Goal: Task Accomplishment & Management: Use online tool/utility

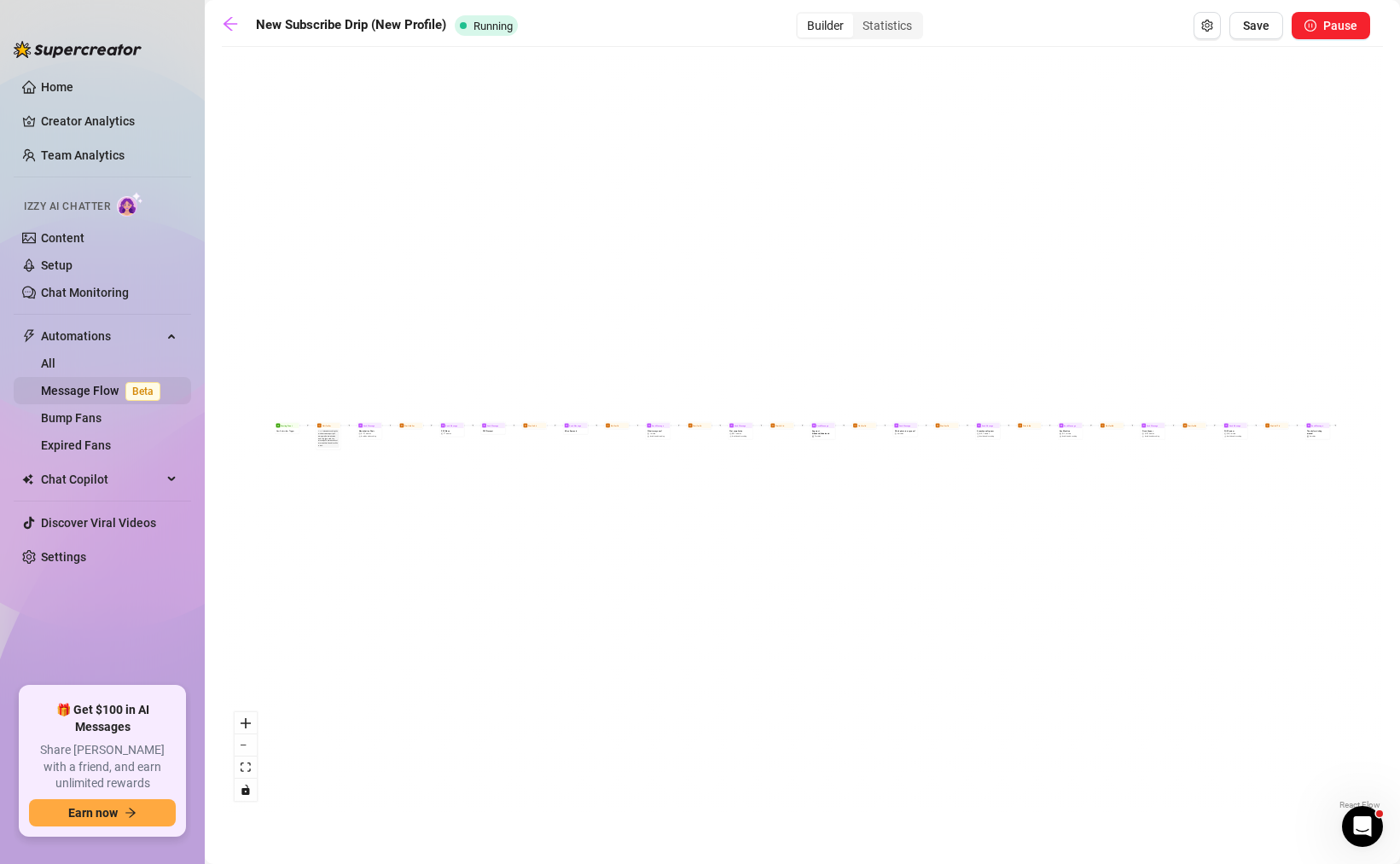
click at [74, 388] on link "Message Flow Beta" at bounding box center [104, 390] width 126 height 13
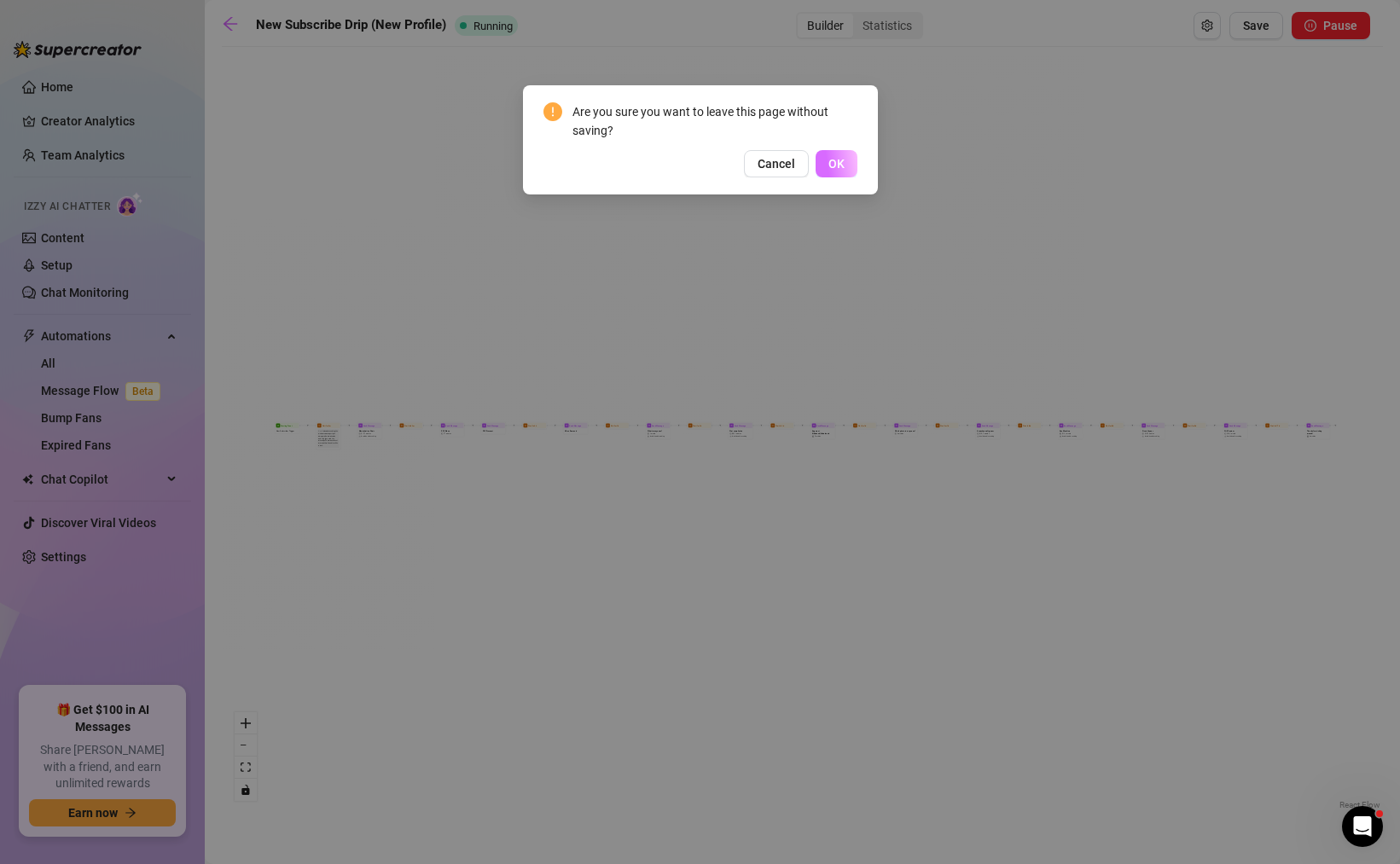
click at [844, 170] on button "OK" at bounding box center [836, 163] width 42 height 27
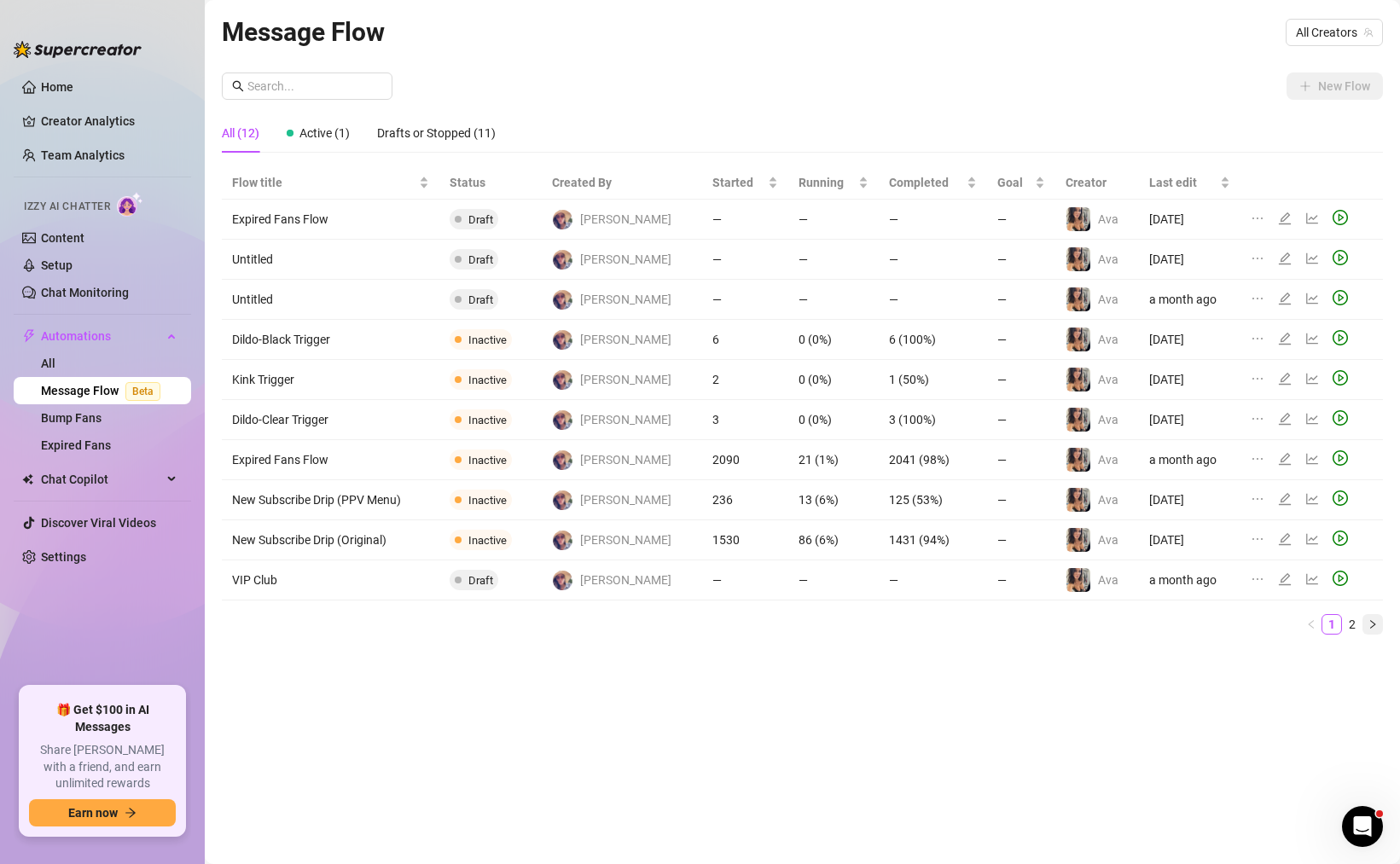
click at [1375, 625] on icon "right" at bounding box center [1373, 625] width 11 height 11
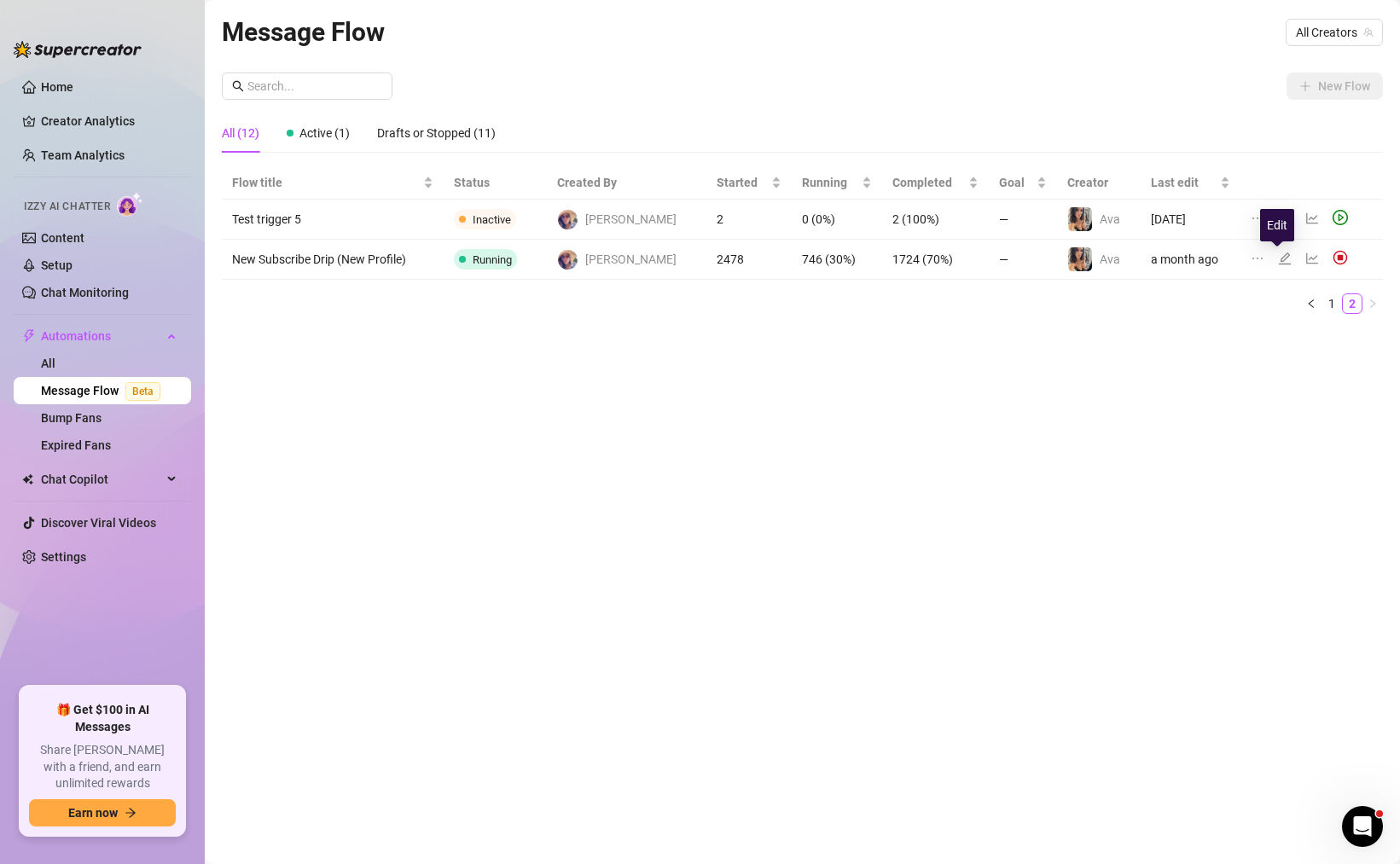
click at [1279, 256] on icon "edit" at bounding box center [1285, 258] width 13 height 13
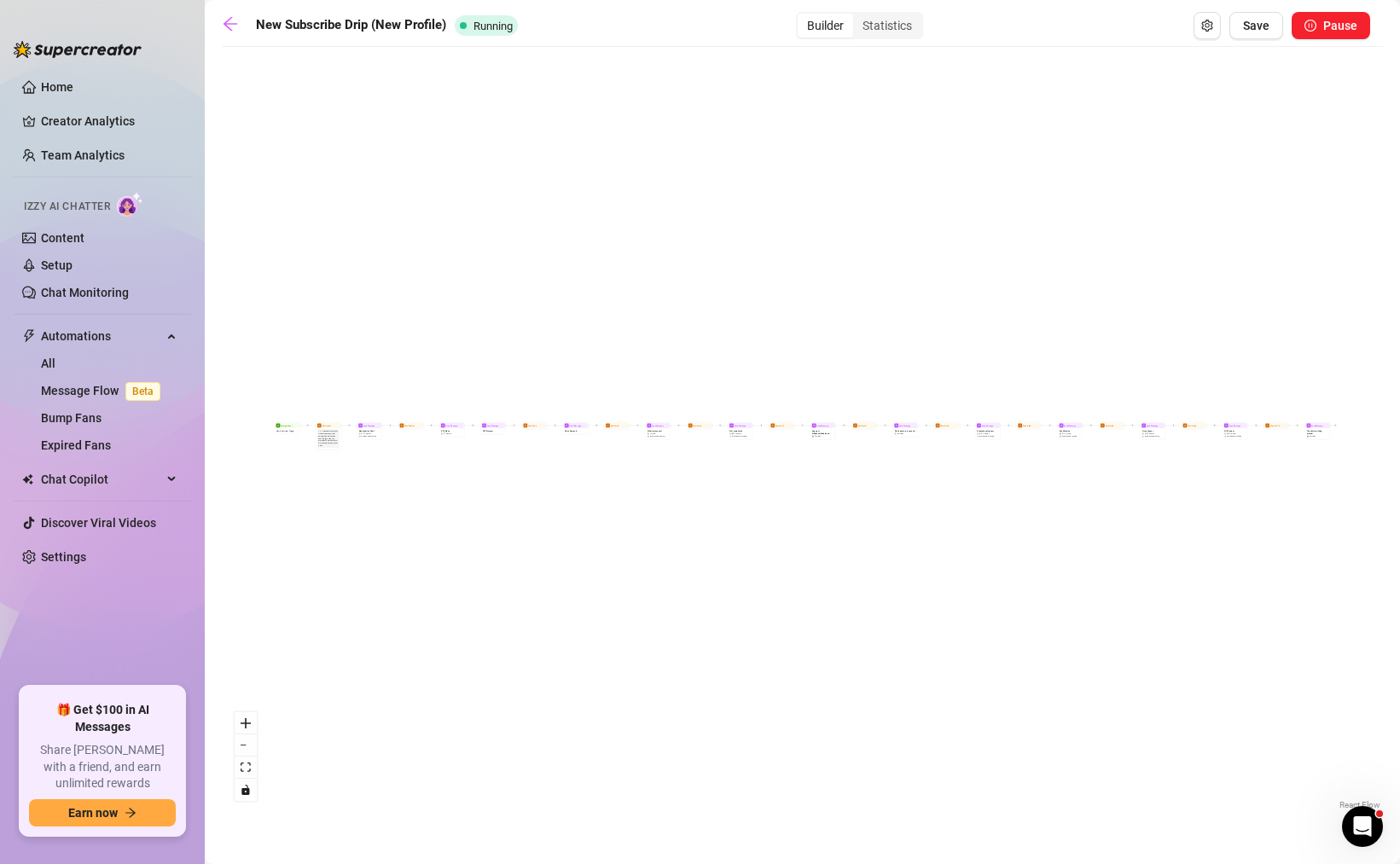
click at [682, 510] on div "Send Message Picnic Voyeur $ 15 , 2 medias Avoid double sending Wait for 2d Sen…" at bounding box center [802, 435] width 1161 height 759
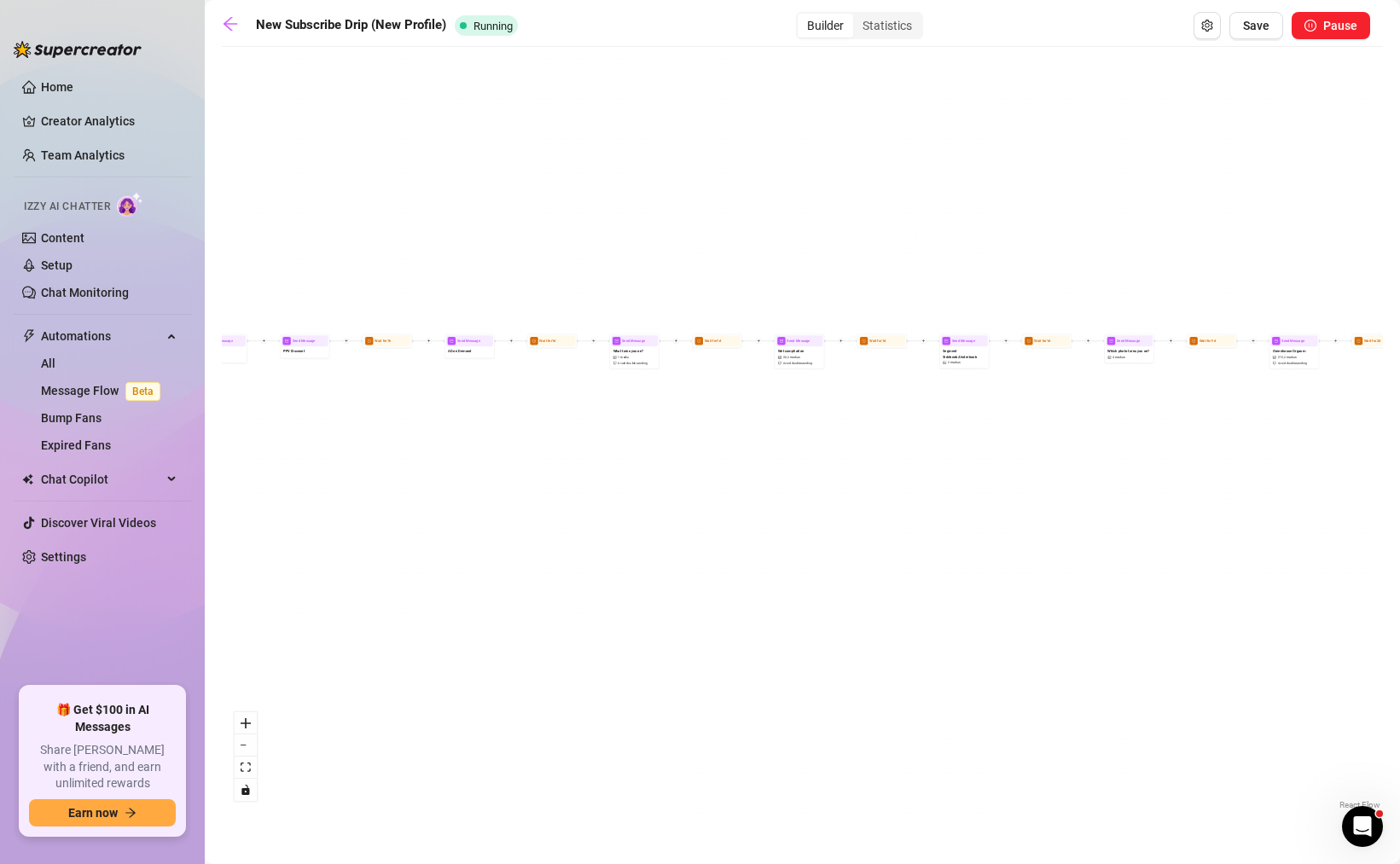
click at [691, 433] on div "Send Message Picnic Voyeur $ 15 , 2 medias Avoid double sending Wait for 2d Sen…" at bounding box center [802, 435] width 1161 height 759
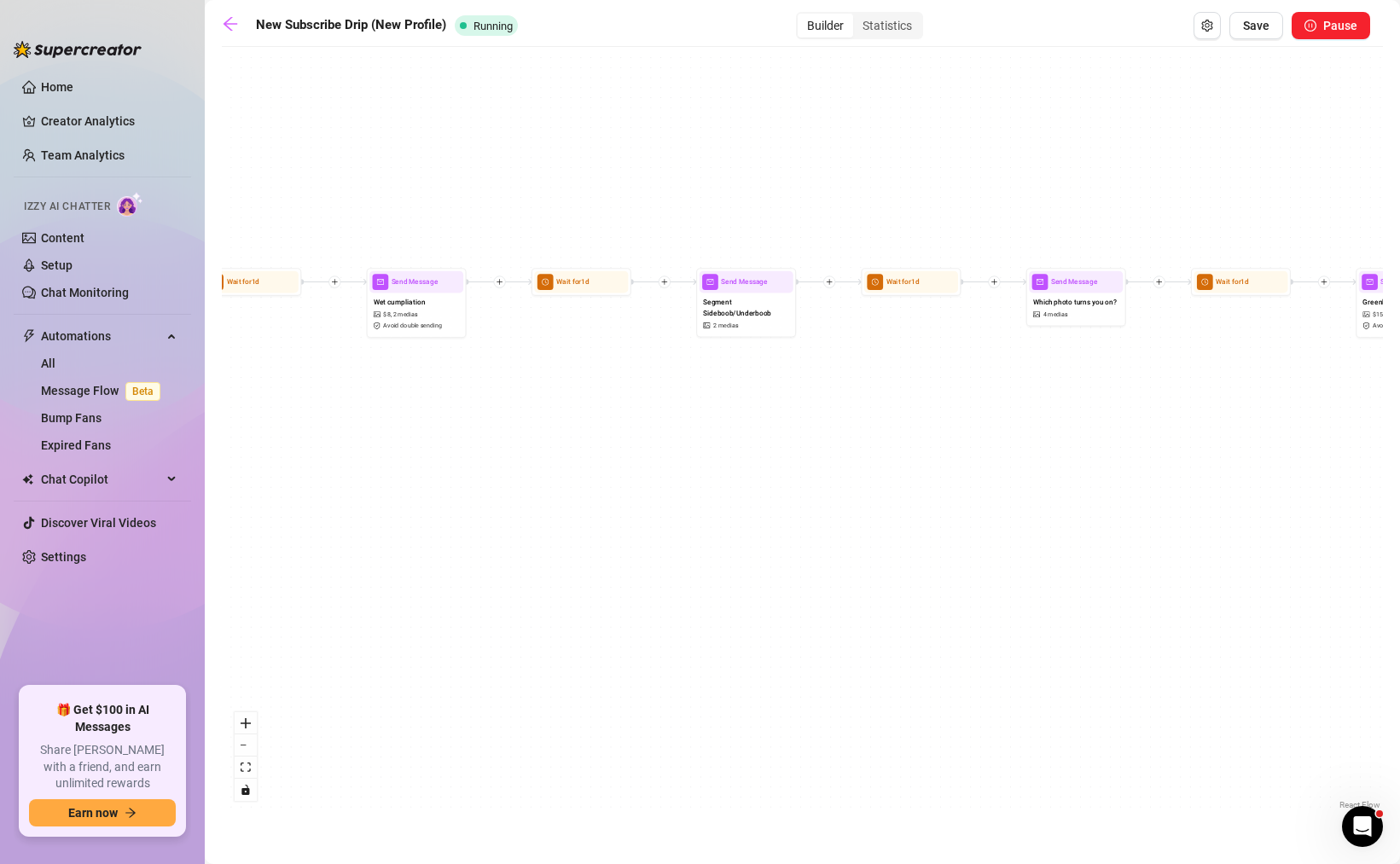
drag, startPoint x: 1015, startPoint y: 427, endPoint x: 504, endPoint y: 461, distance: 512.1
click at [504, 461] on div "Send Message Picnic Voyeur $ 15 , 2 medias Avoid double sending Wait for 2d Sen…" at bounding box center [802, 435] width 1161 height 759
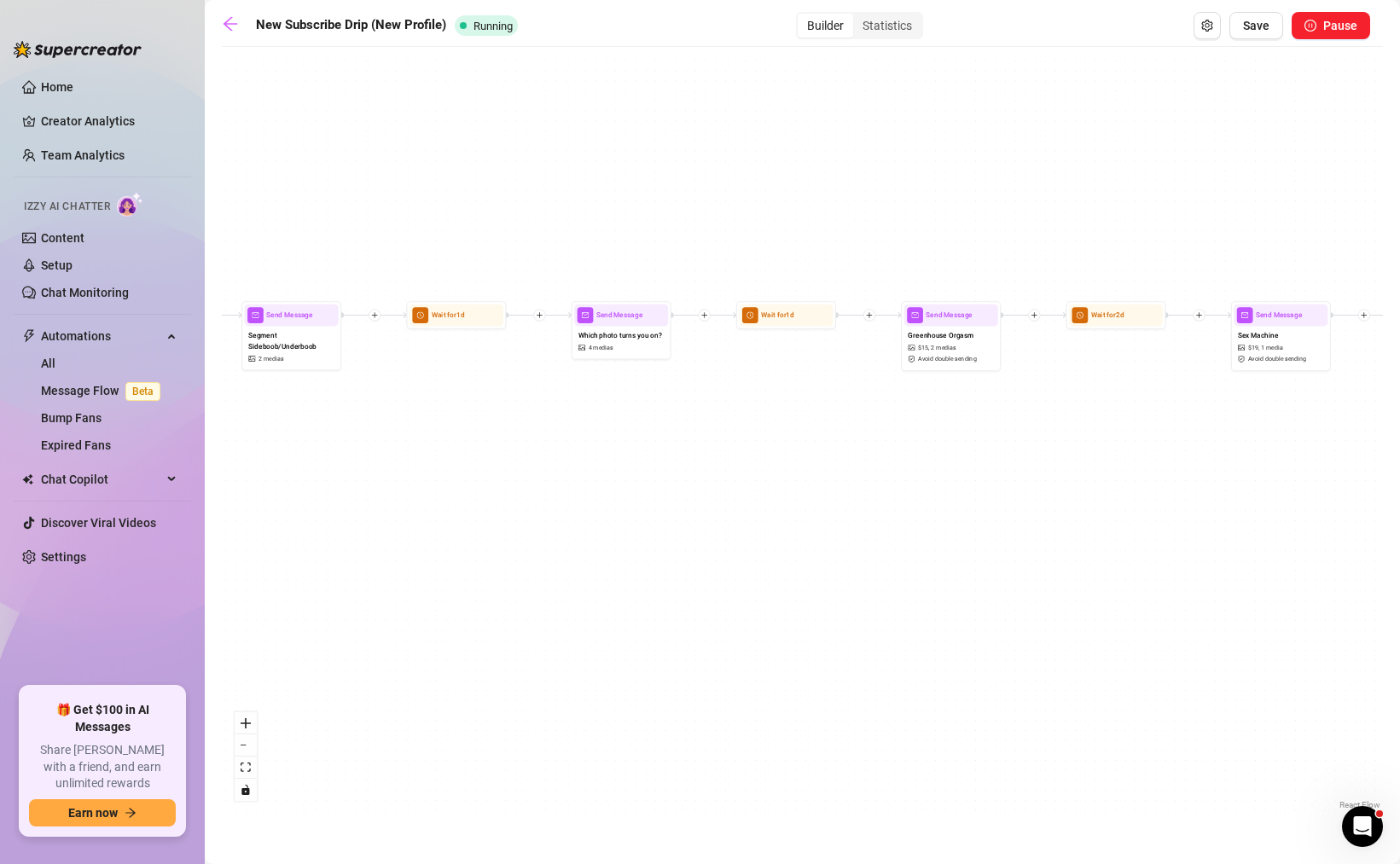
drag, startPoint x: 924, startPoint y: 467, endPoint x: 489, endPoint y: 500, distance: 436.2
click at [489, 500] on div "Send Message Picnic Voyeur $ 15 , 2 medias Avoid double sending Wait for 2d Sen…" at bounding box center [802, 435] width 1161 height 759
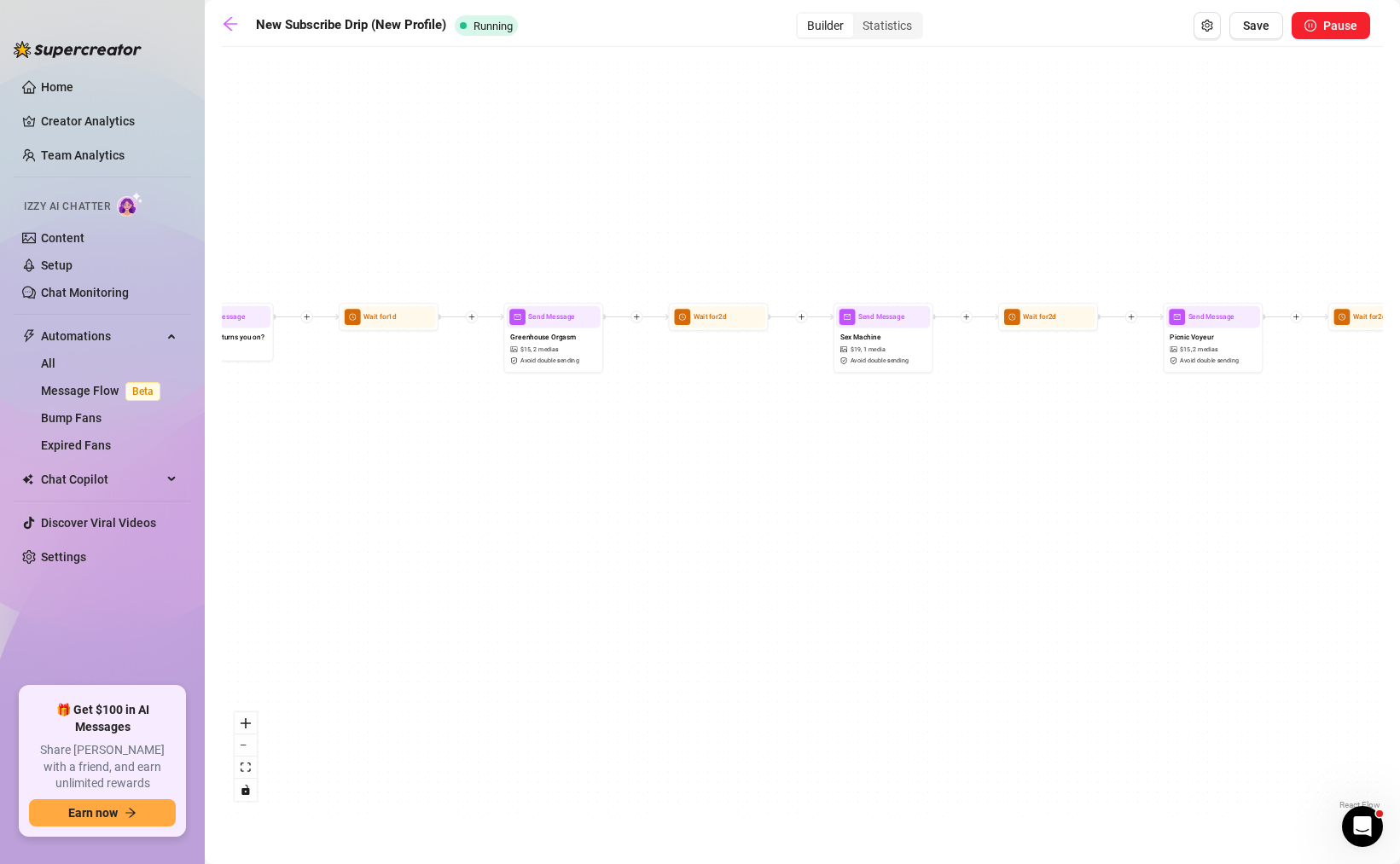
drag, startPoint x: 962, startPoint y: 483, endPoint x: 489, endPoint y: 488, distance: 473.0
click at [489, 488] on div "Send Message Picnic Voyeur $ 15 , 2 medias Avoid double sending Wait for 2d Sen…" at bounding box center [802, 435] width 1161 height 759
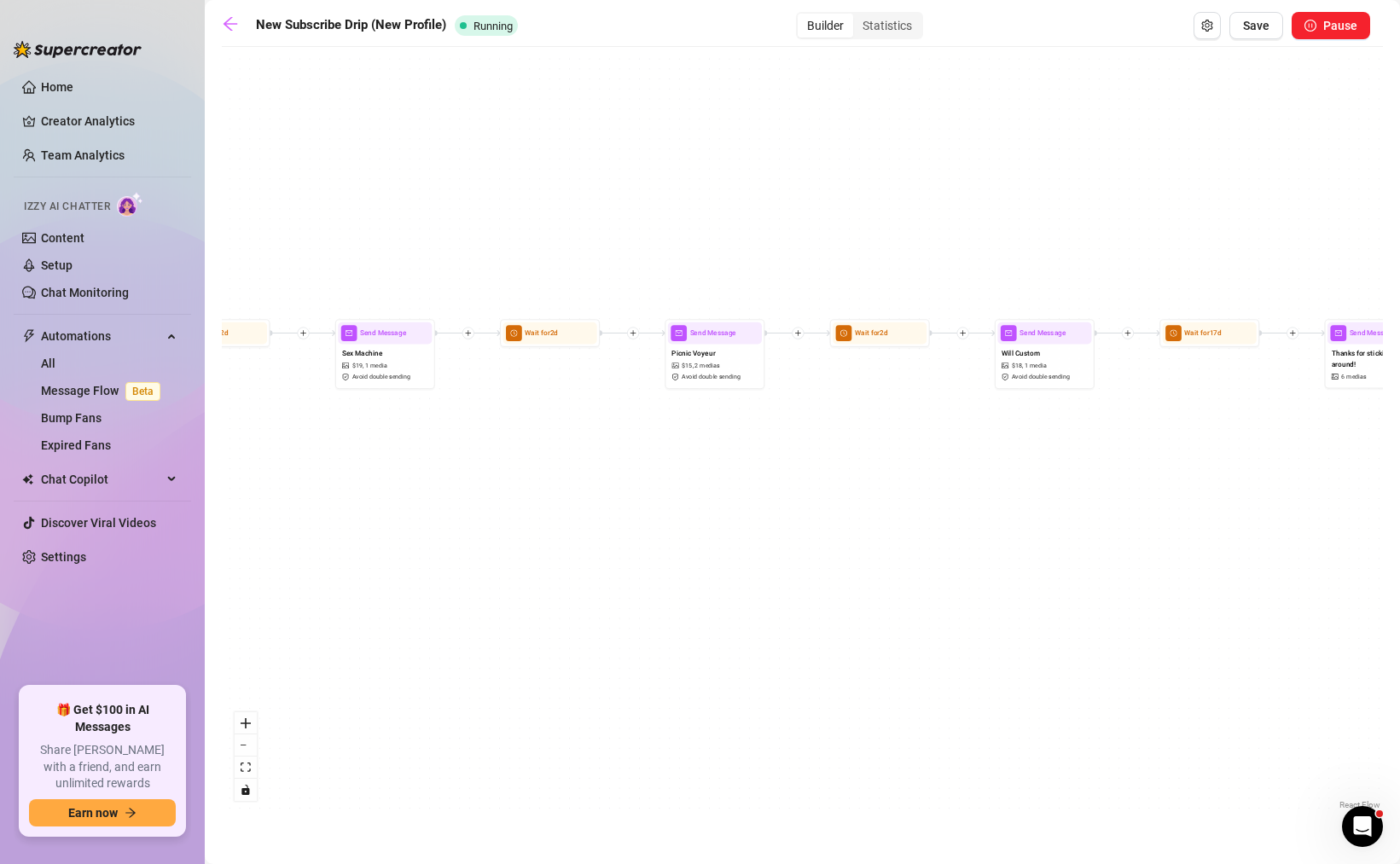
drag, startPoint x: 1032, startPoint y: 459, endPoint x: 605, endPoint y: 471, distance: 427.2
click at [605, 471] on div "Send Message Picnic Voyeur $ 15 , 2 medias Avoid double sending Wait for 2d Sen…" at bounding box center [802, 435] width 1161 height 759
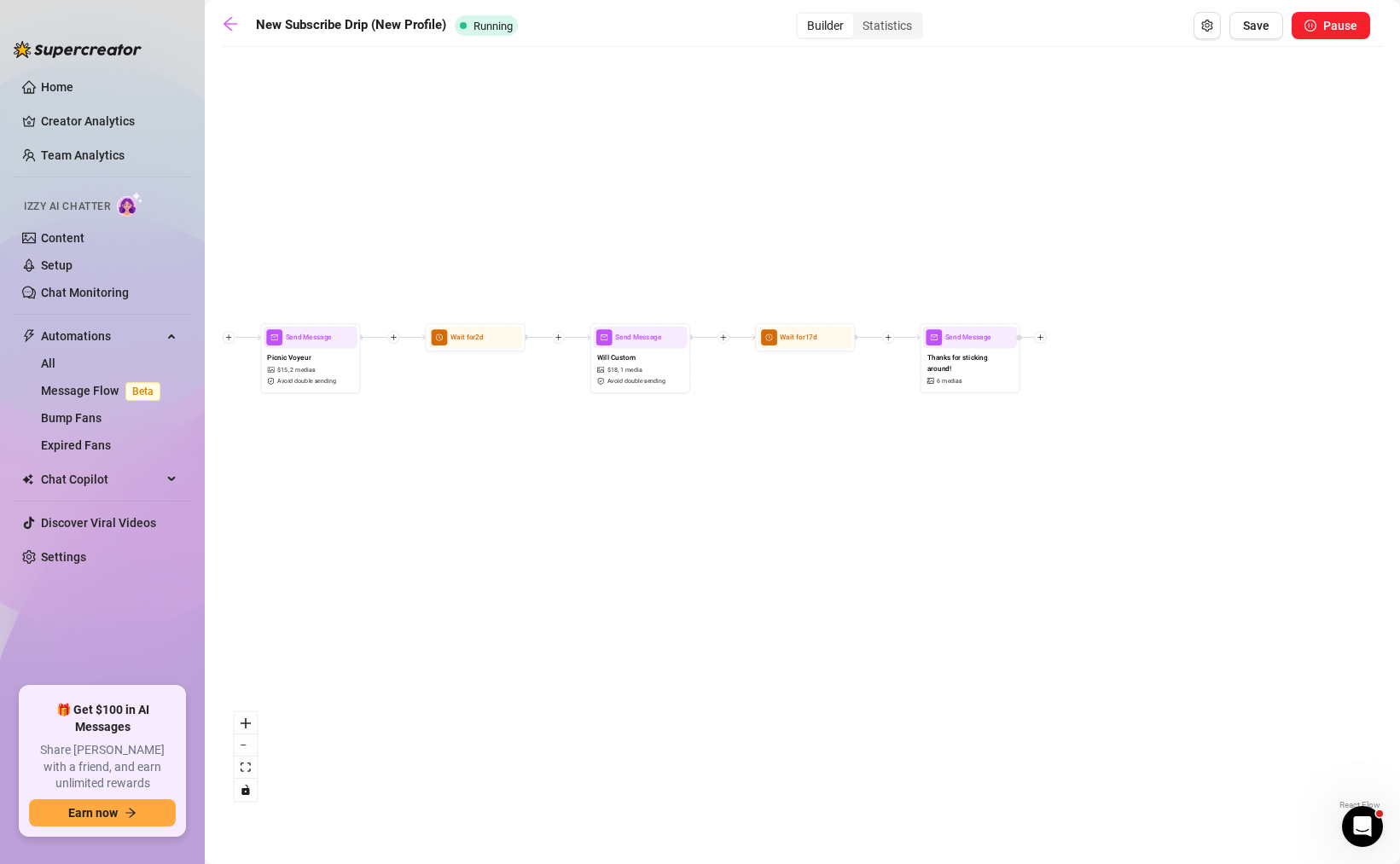
drag, startPoint x: 1132, startPoint y: 475, endPoint x: 717, endPoint y: 479, distance: 415.0
click at [717, 479] on div "Send Message Picnic Voyeur $ 15 , 2 medias Avoid double sending Wait for 2d Sen…" at bounding box center [802, 435] width 1161 height 759
click at [231, 31] on icon "arrow-left" at bounding box center [230, 23] width 17 height 17
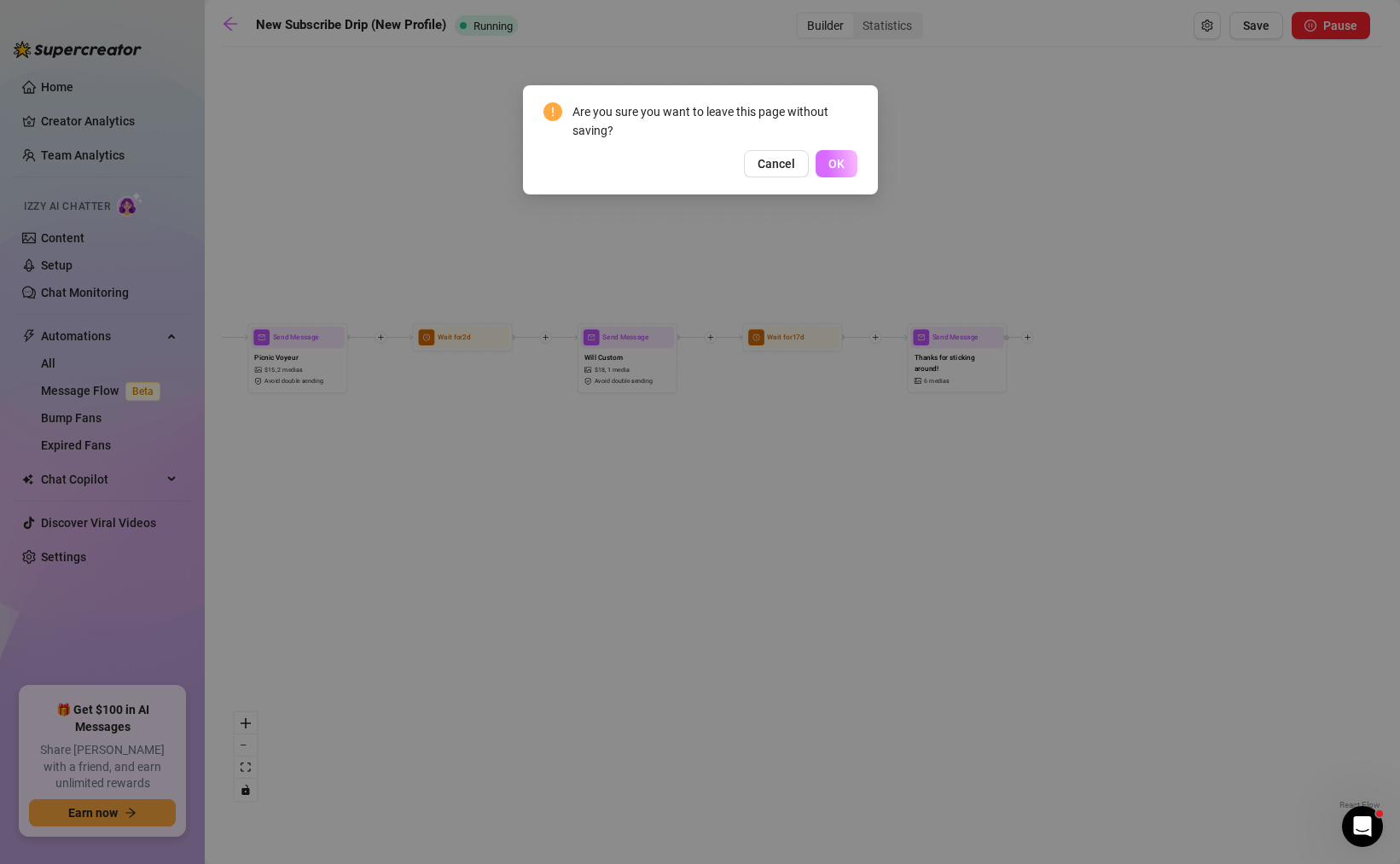
click at [843, 158] on span "OK" at bounding box center [837, 163] width 16 height 13
